Goal: Information Seeking & Learning: Check status

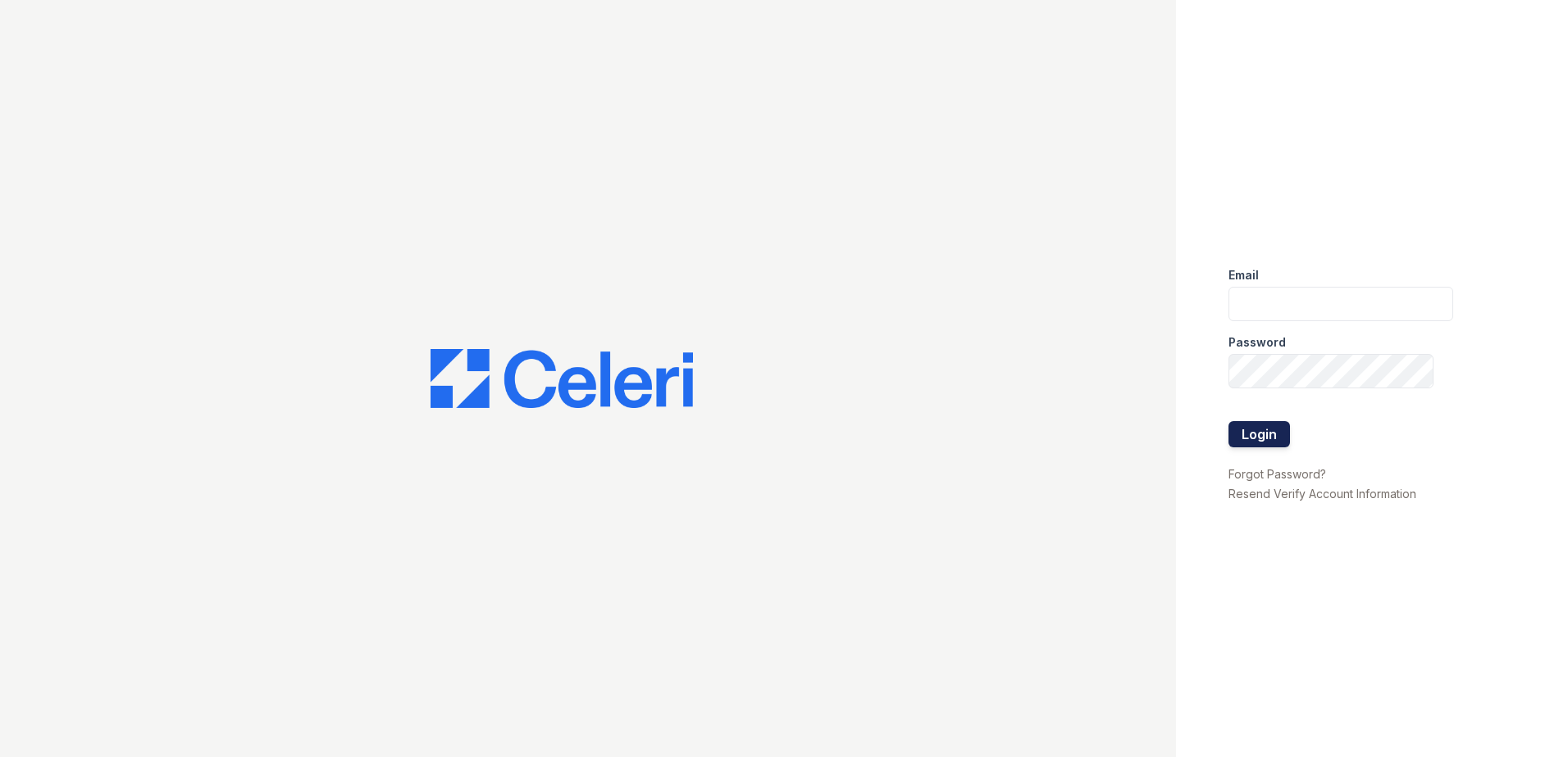
type input "[EMAIL_ADDRESS][DOMAIN_NAME]"
click at [1259, 438] on button "Login" at bounding box center [1259, 434] width 62 height 26
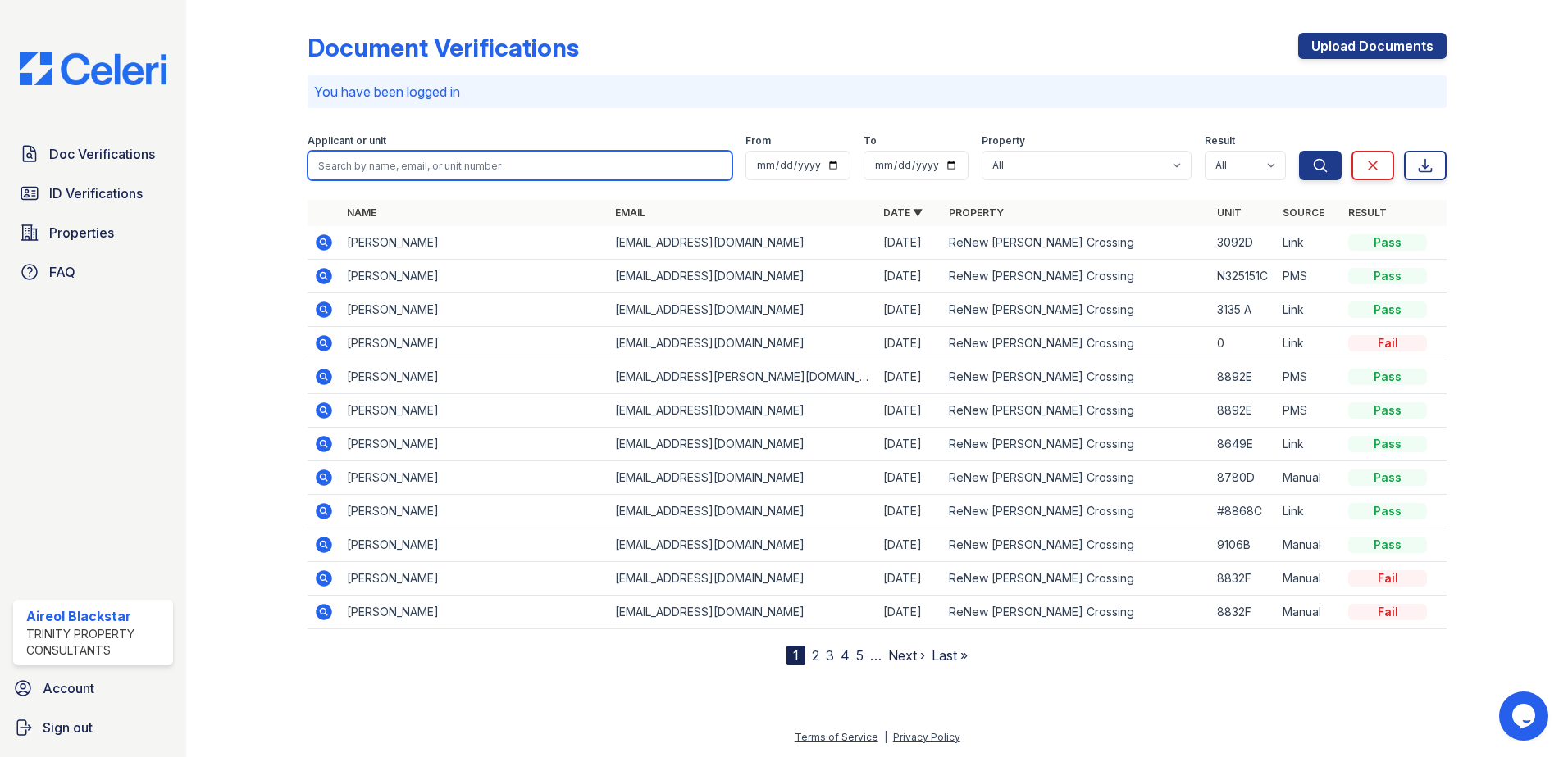
click at [347, 166] on input "search" at bounding box center [520, 166] width 424 height 30
paste input "Booker, Breonna"
type input "Booker, Breonna"
click at [1298, 151] on button "Search" at bounding box center [1320, 166] width 43 height 30
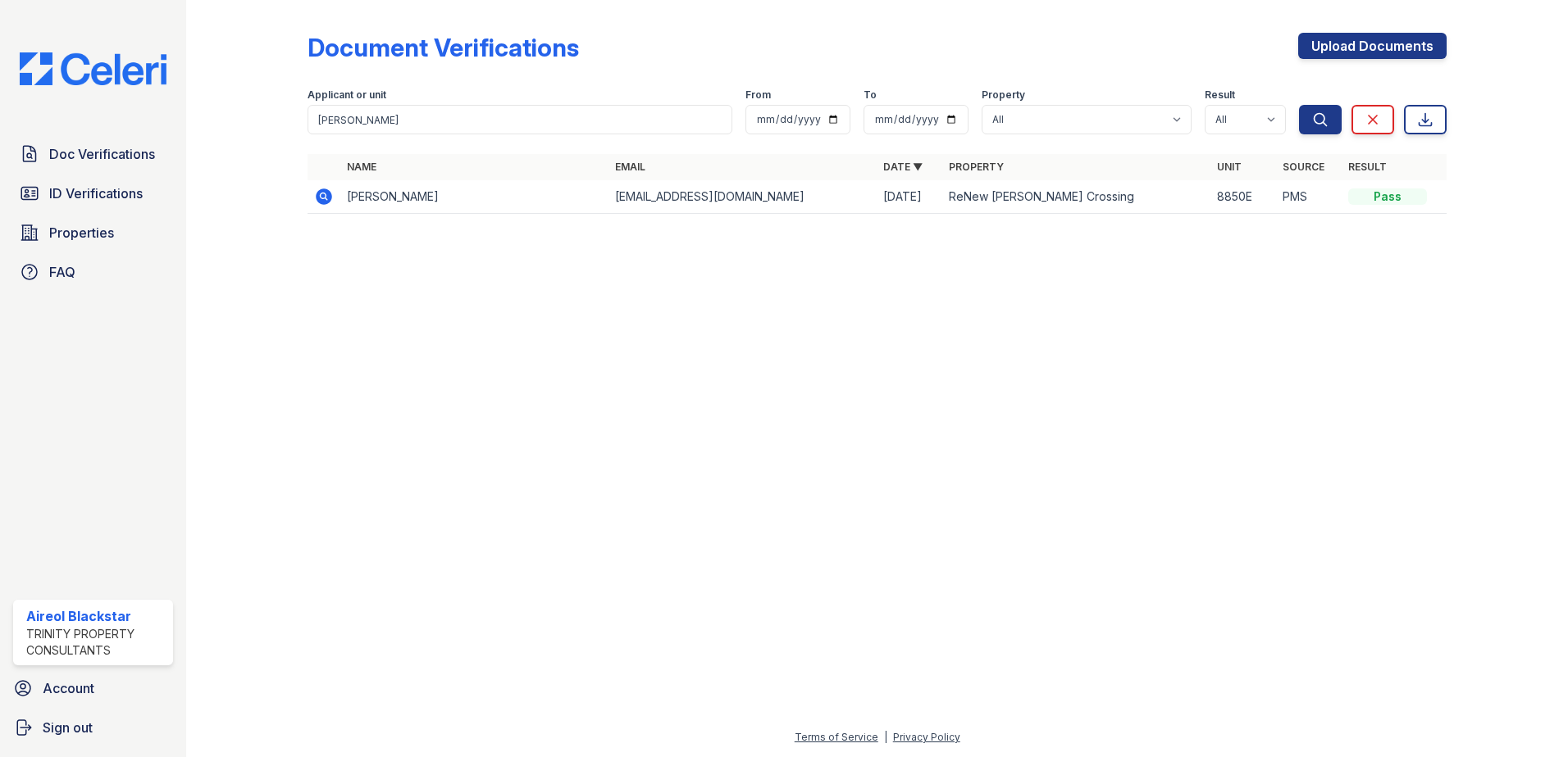
click at [320, 192] on icon at bounding box center [324, 197] width 17 height 17
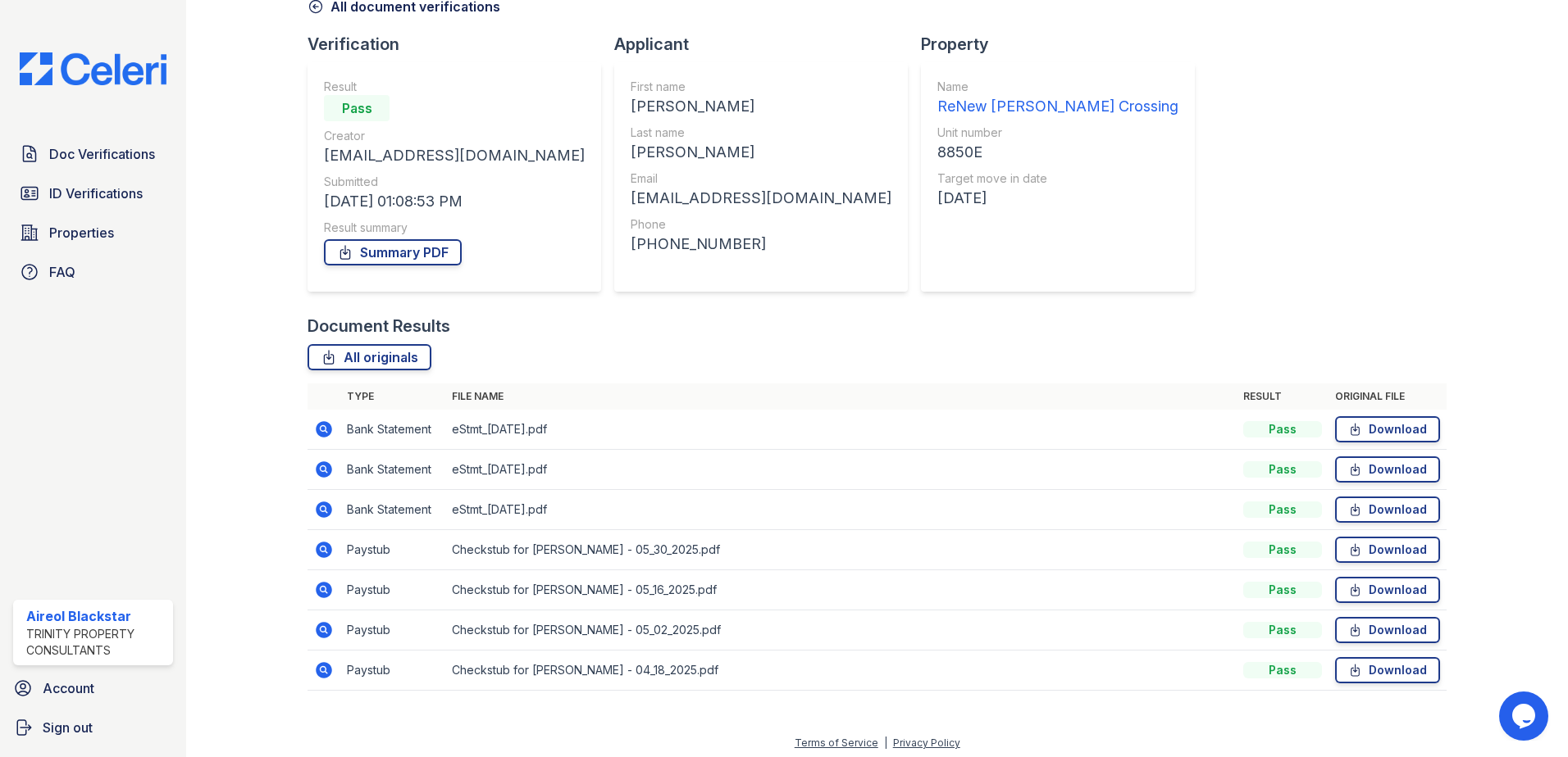
scroll to position [94, 0]
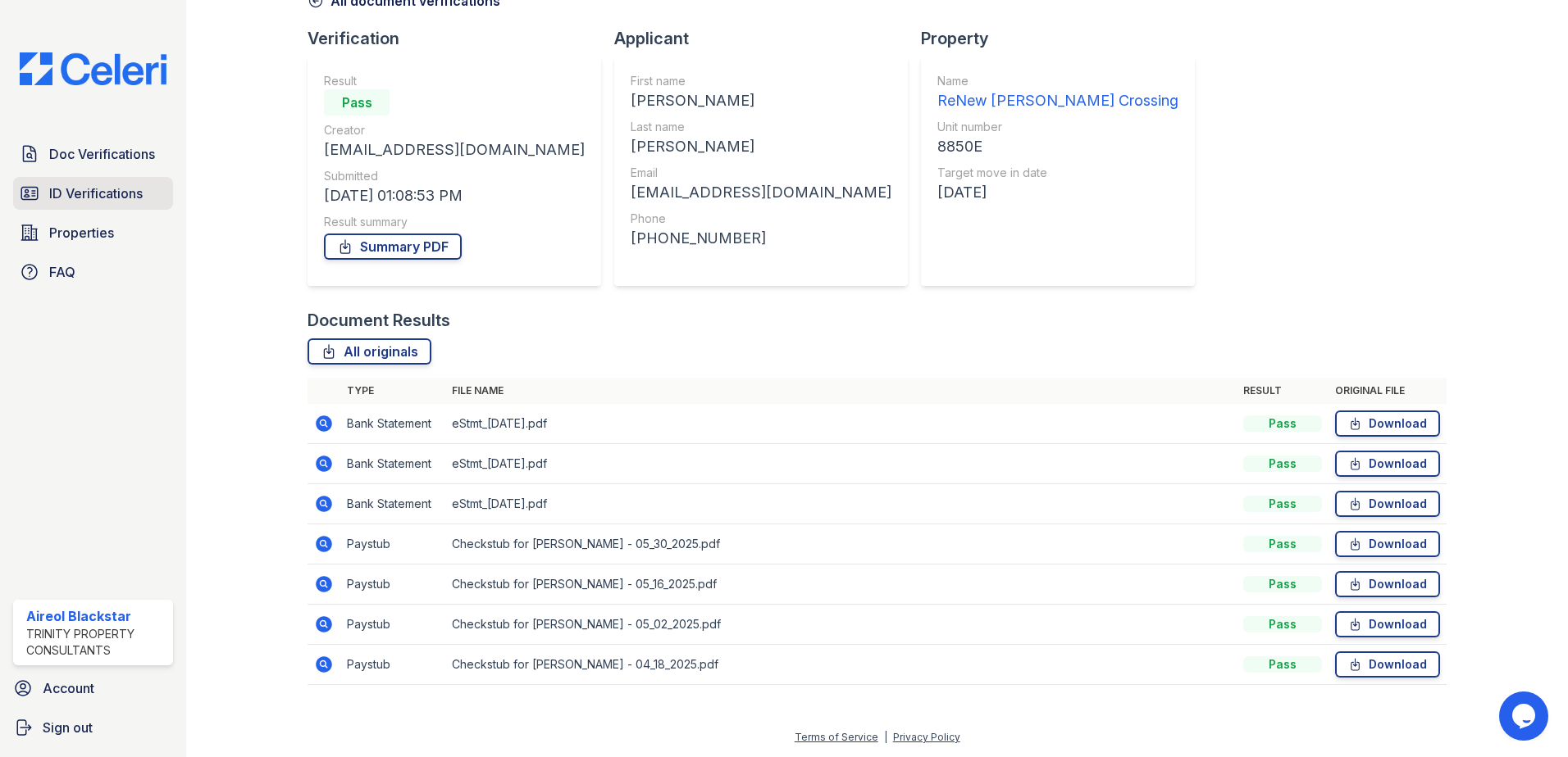
click at [88, 184] on span "ID Verifications" at bounding box center [96, 193] width 93 height 20
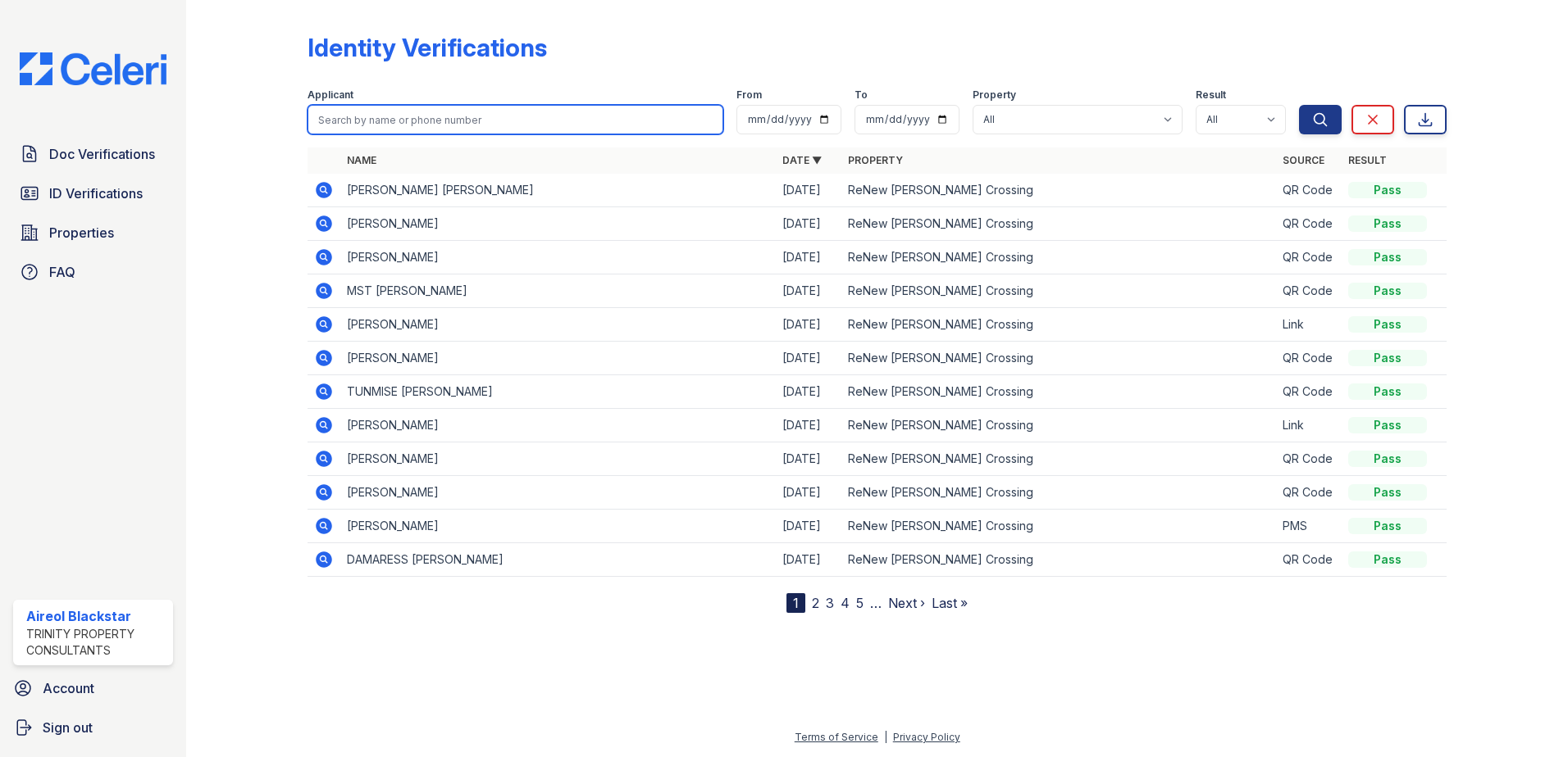
click at [349, 127] on input "search" at bounding box center [516, 120] width 416 height 30
paste input "Booker, Breonna"
type input "Booker, Breonna"
click at [1298, 105] on button "Search" at bounding box center [1320, 120] width 43 height 30
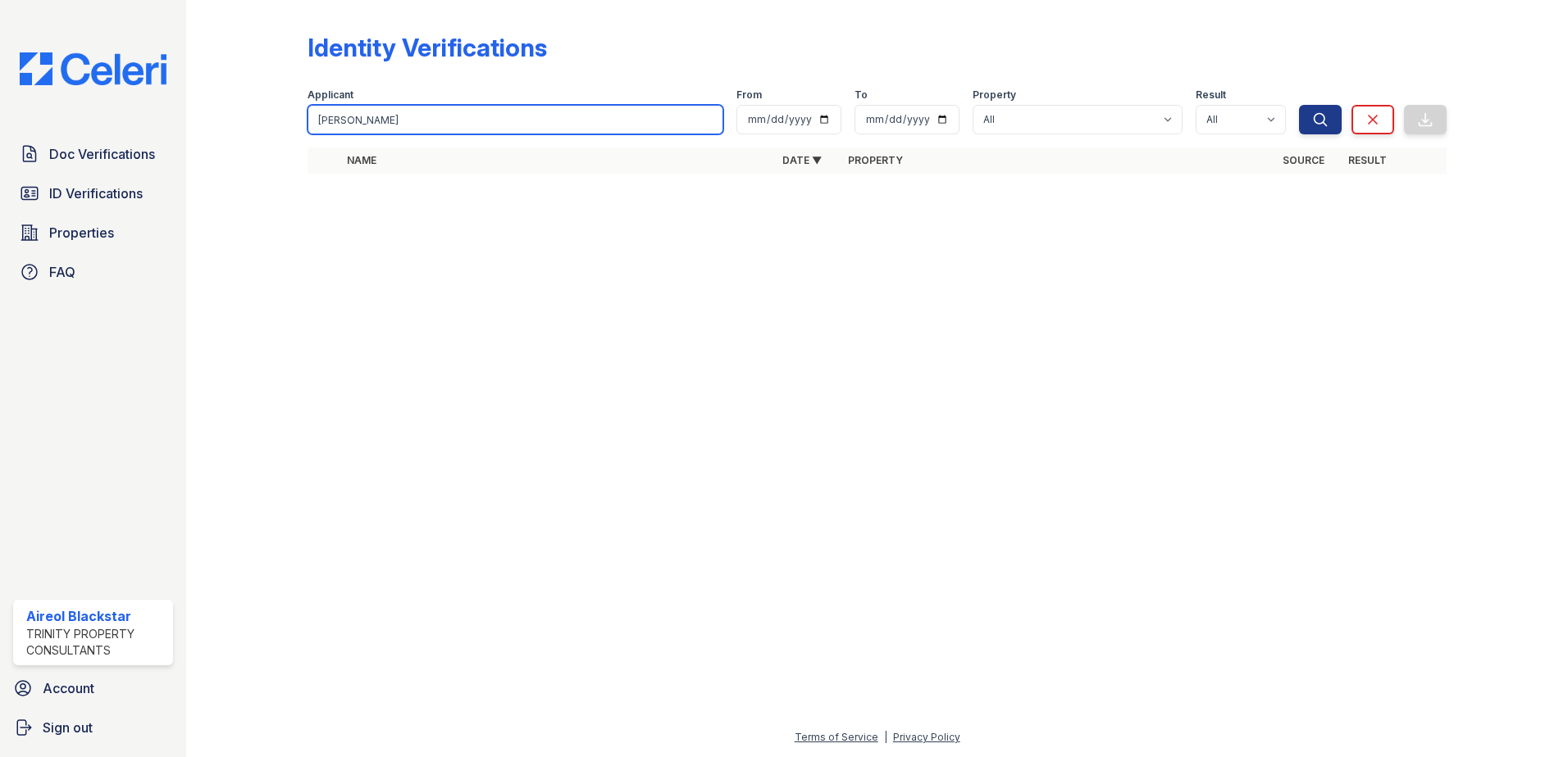
click at [401, 118] on input "Booker, Breonna" at bounding box center [516, 120] width 416 height 30
click at [1298, 105] on button "Search" at bounding box center [1320, 120] width 43 height 30
